Goal: Check status: Check status

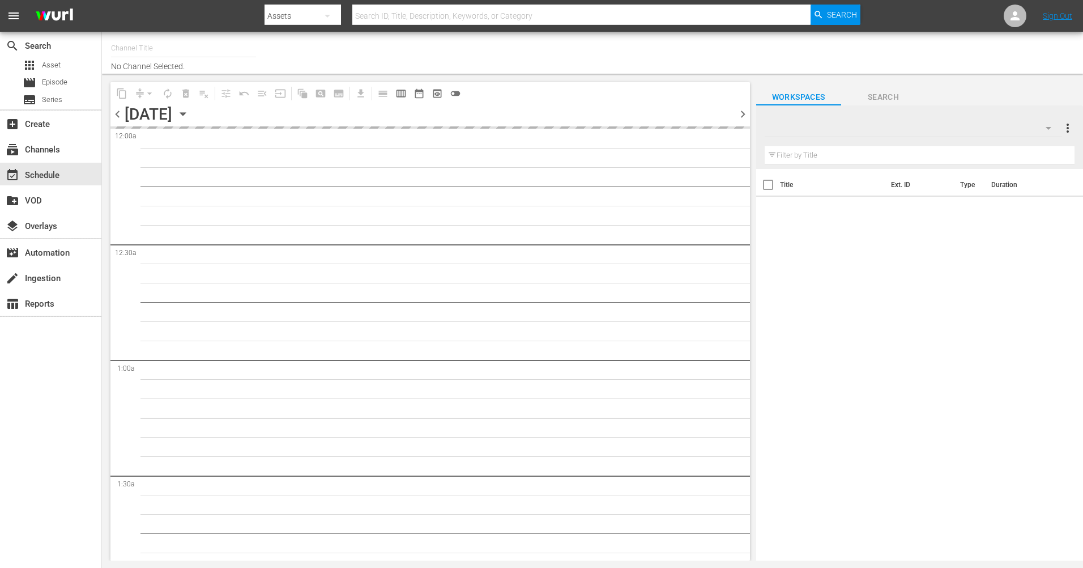
type input "The Film Detective (1847)"
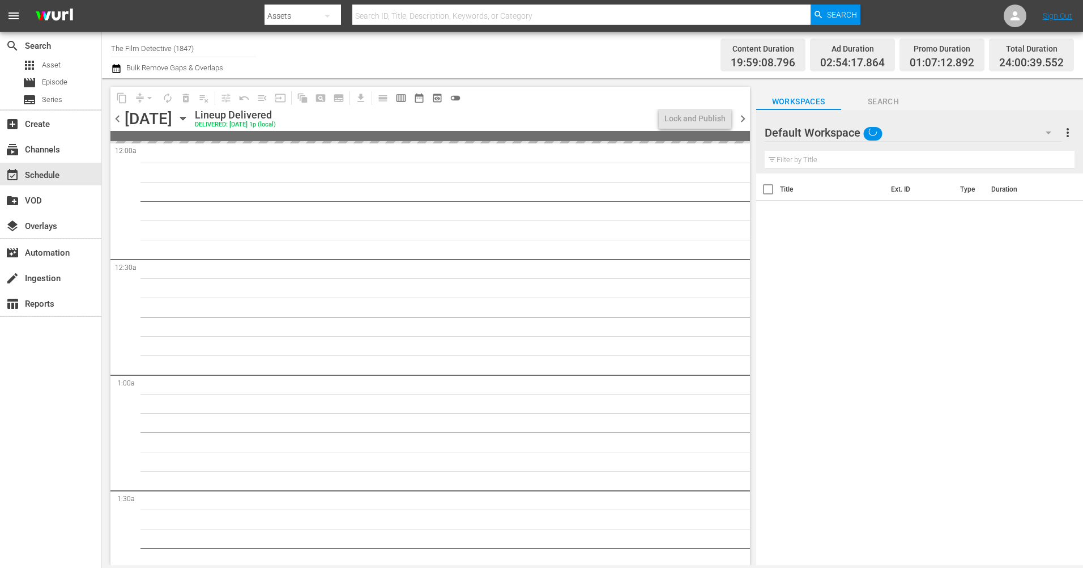
click at [189, 117] on icon "button" at bounding box center [183, 118] width 12 height 12
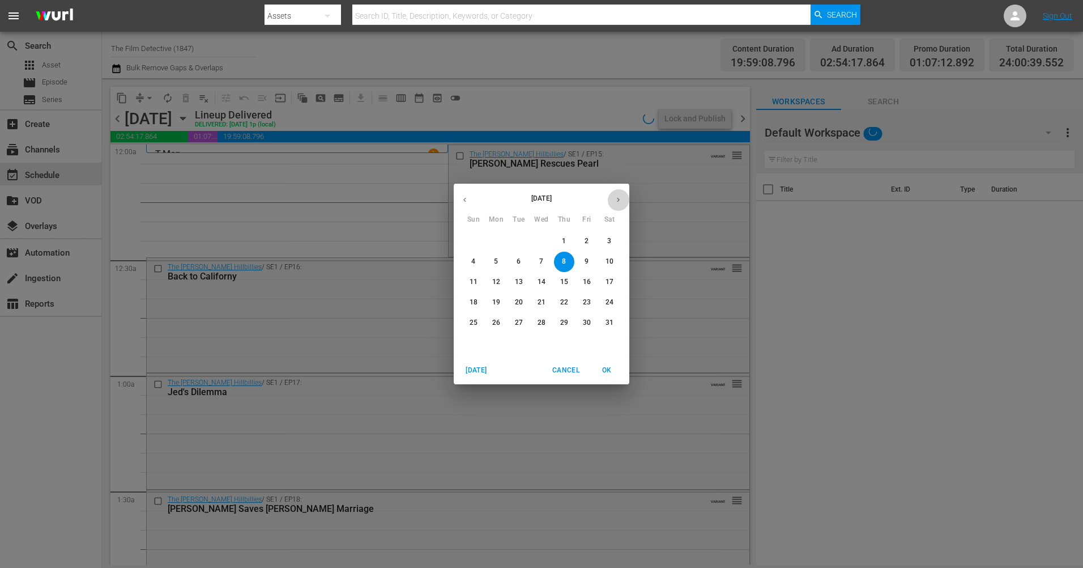
click at [616, 198] on icon "button" at bounding box center [618, 199] width 8 height 8
click at [475, 280] on p "14" at bounding box center [474, 282] width 8 height 10
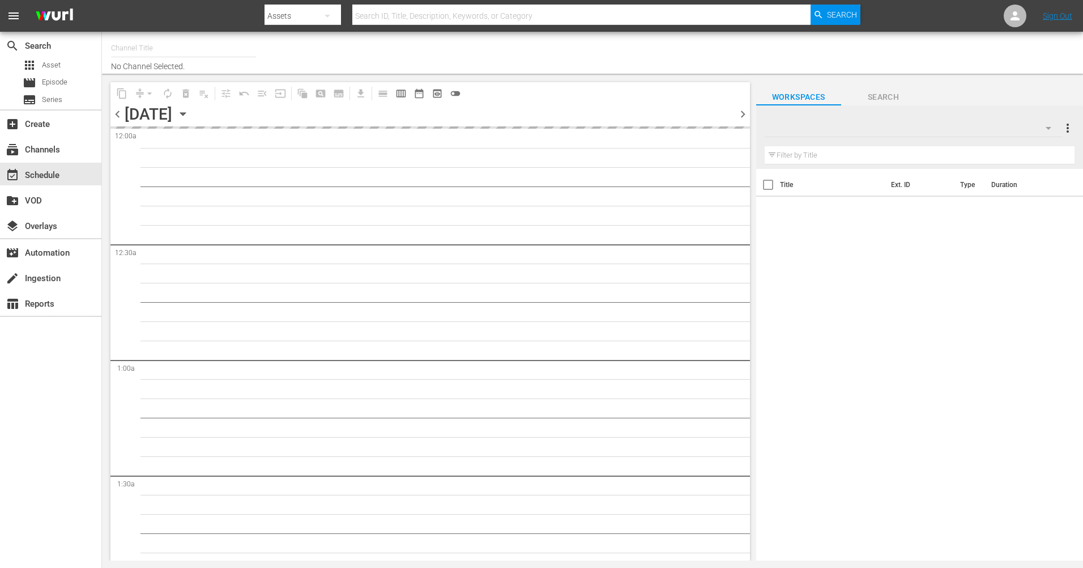
type input "The Film Detective (1847)"
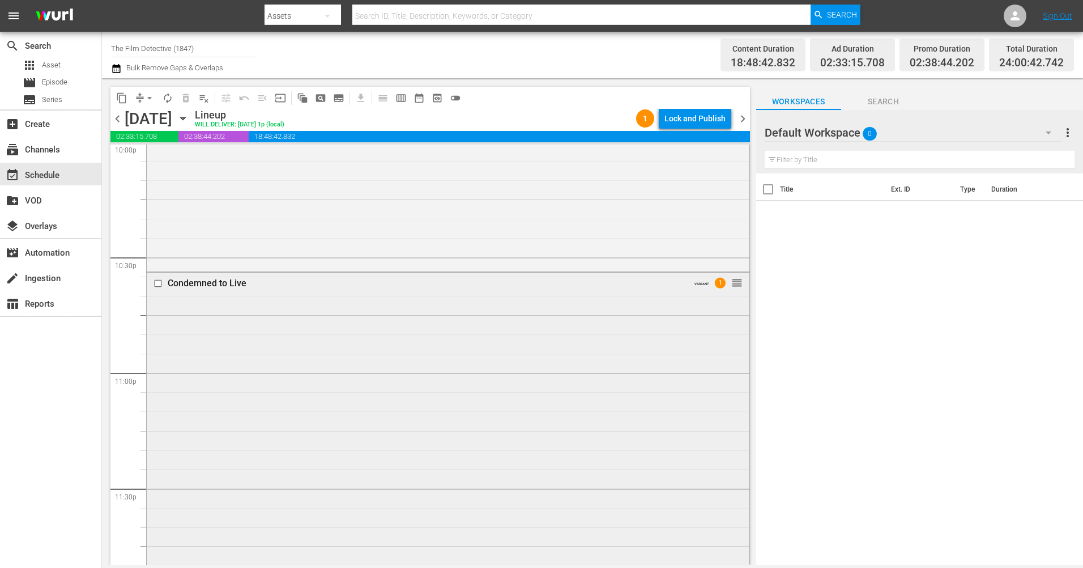
scroll to position [5131, 0]
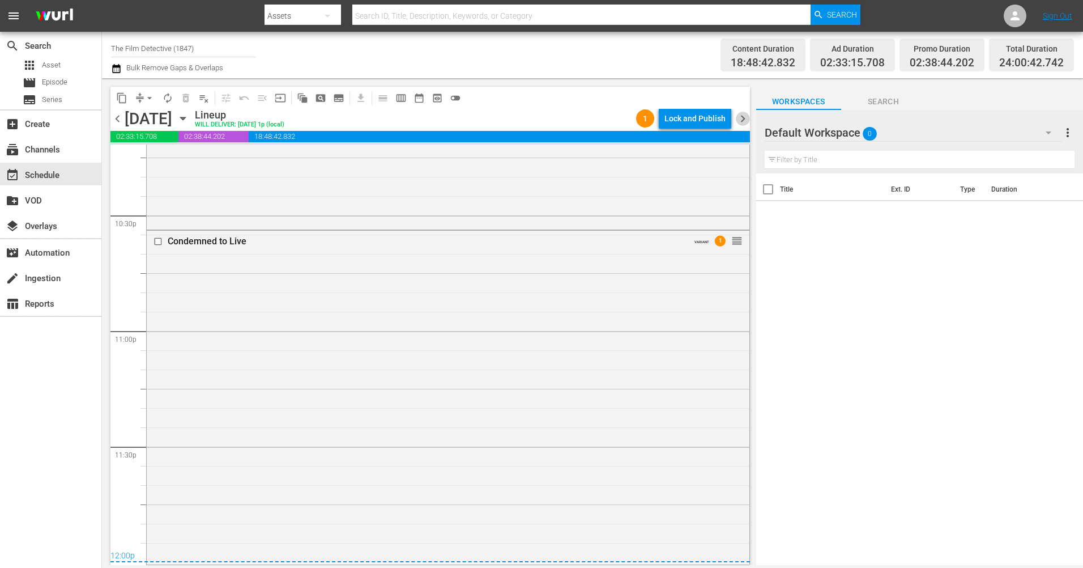
click at [741, 115] on span "chevron_right" at bounding box center [743, 119] width 14 height 14
